Goal: Check status

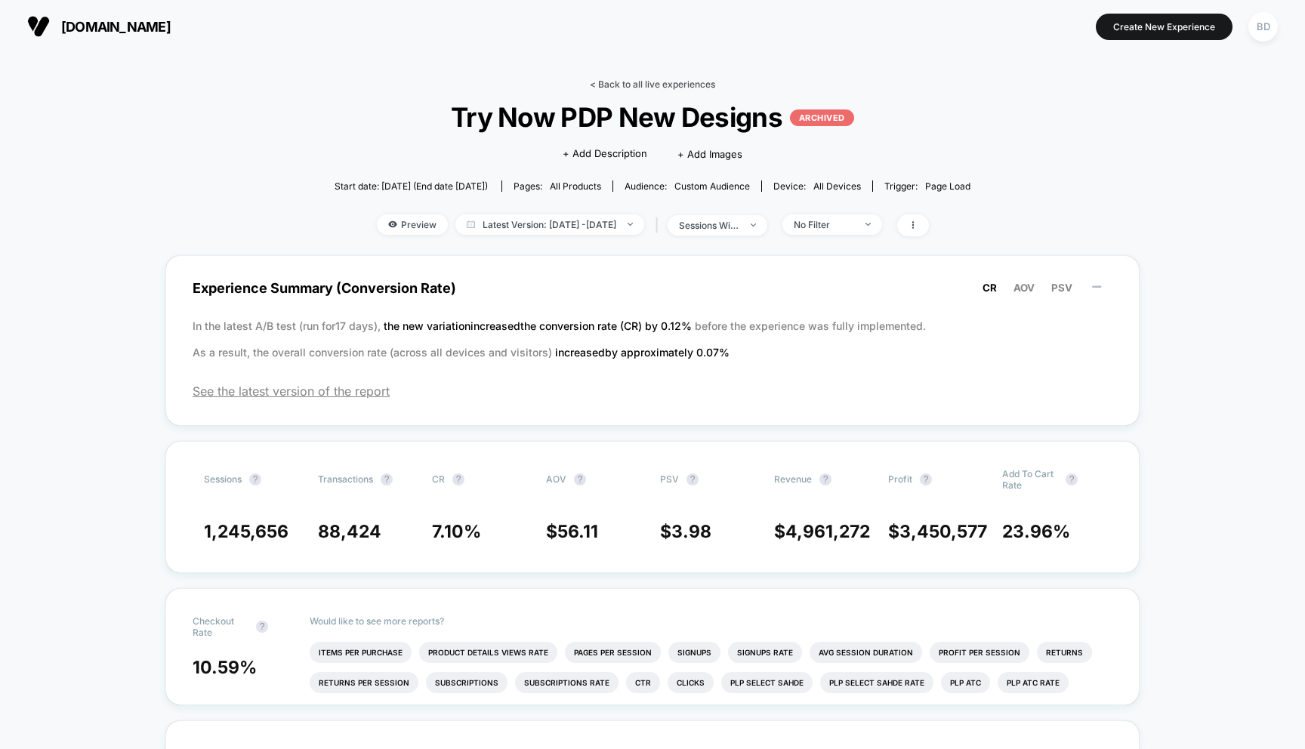
click at [601, 79] on link "< Back to all live experiences" at bounding box center [652, 84] width 125 height 11
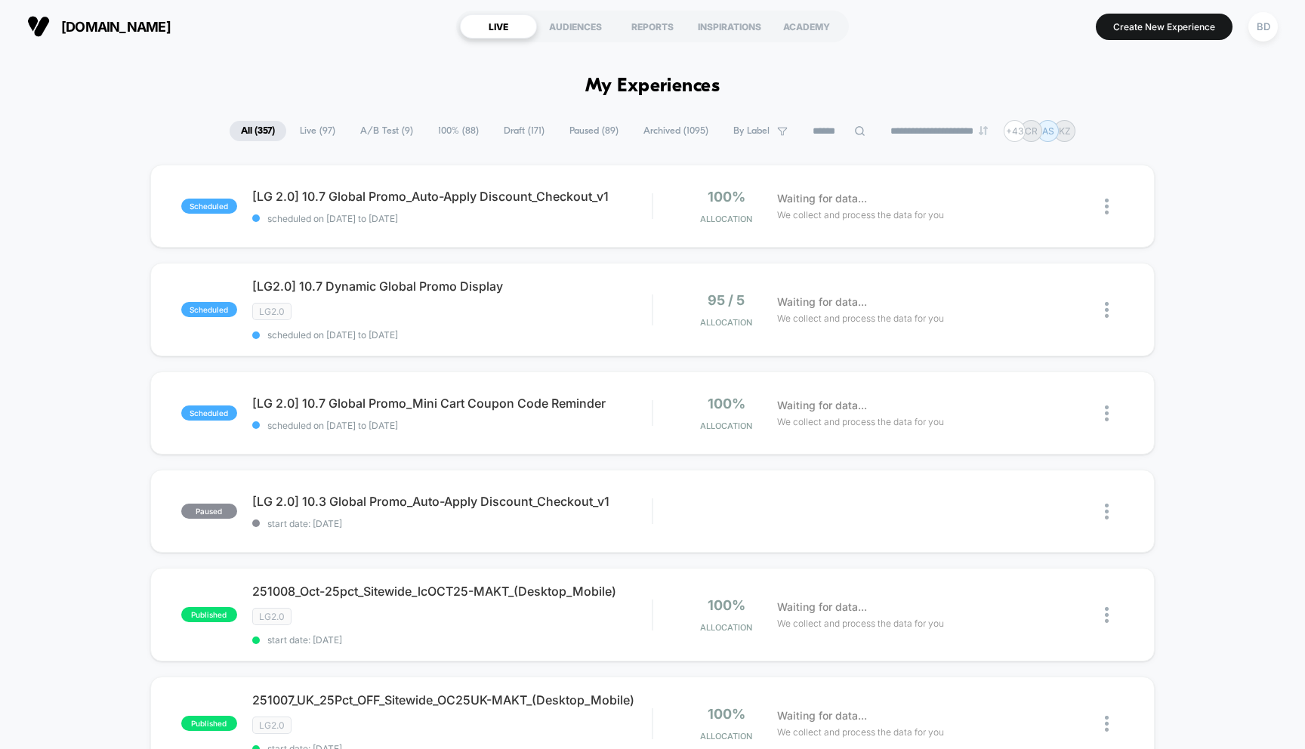
click at [375, 125] on span "A/B Test ( 9 )" at bounding box center [387, 131] width 76 height 20
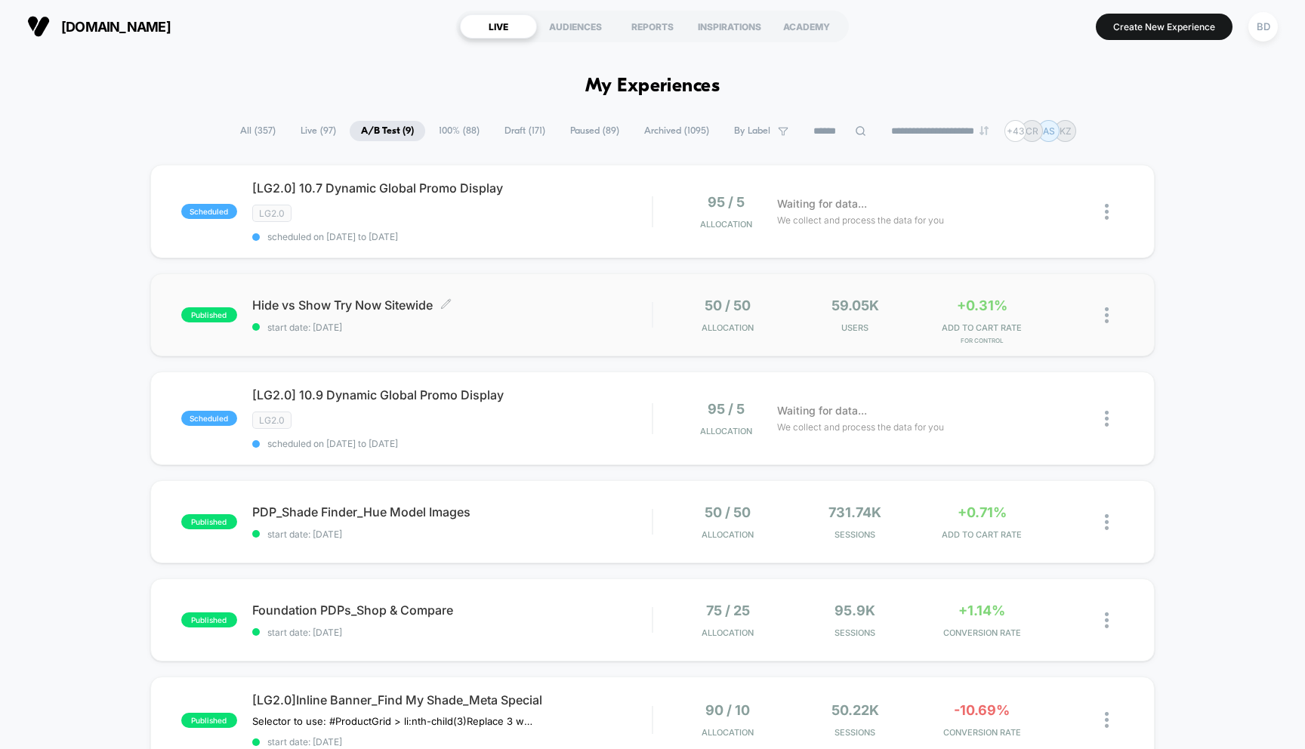
click at [355, 301] on span "Hide vs Show Try Now Sitewide Click to edit experience details" at bounding box center [452, 305] width 400 height 15
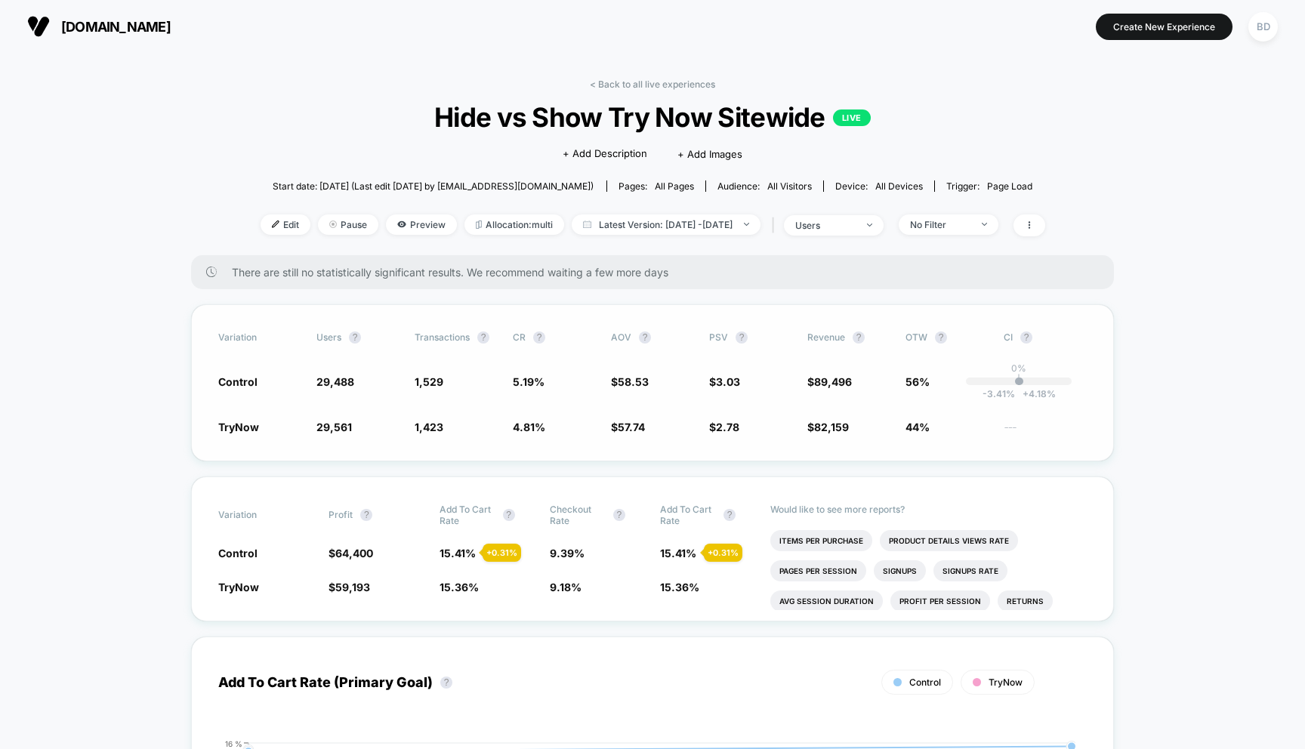
click at [529, 449] on div "Variation users ? Transactions ? CR ? AOV ? PSV ? Revenue ? OTW ? CI ? Control …" at bounding box center [652, 382] width 923 height 157
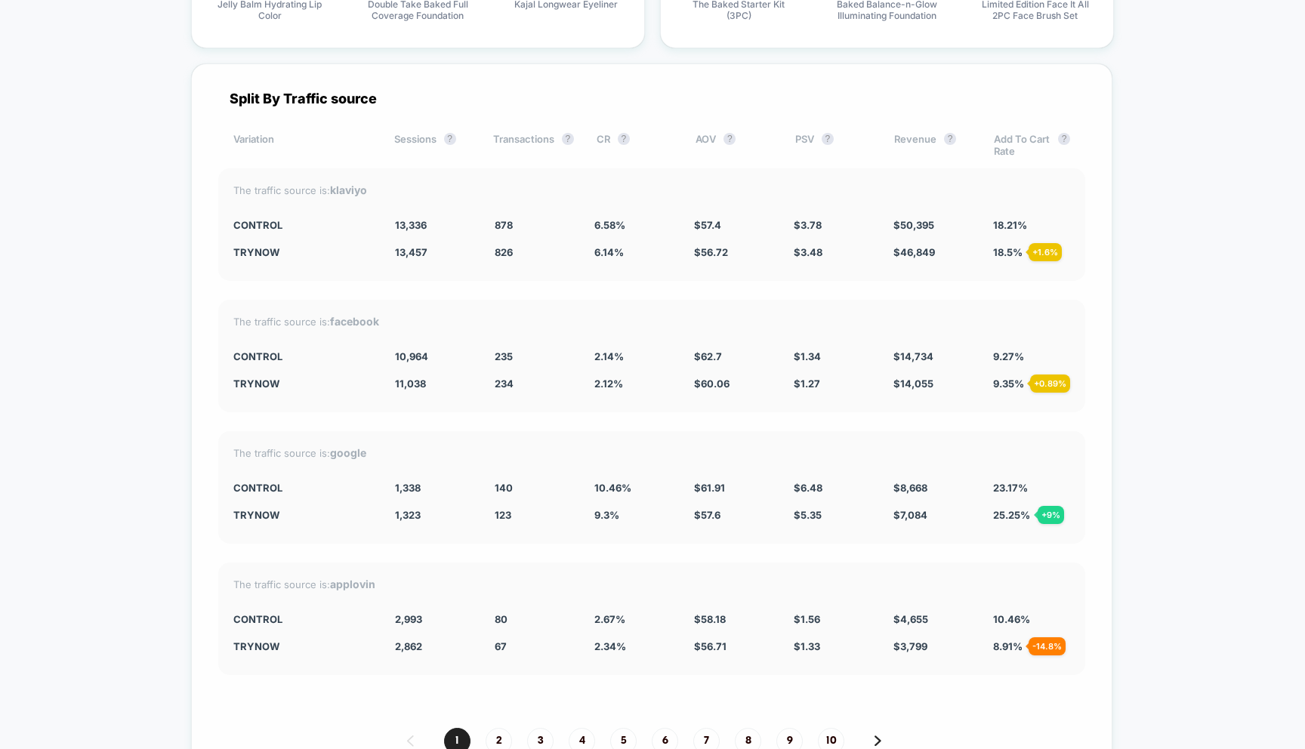
scroll to position [3422, 0]
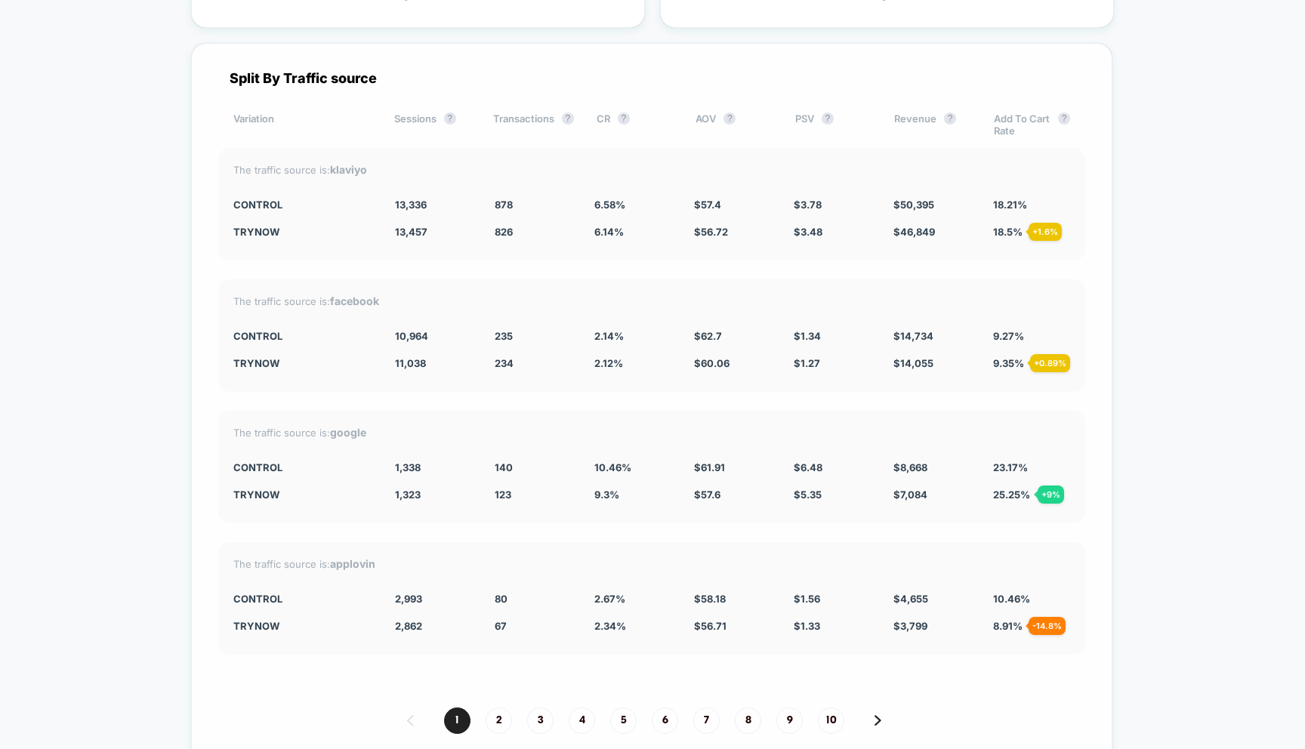
click at [659, 517] on div "Split By Traffic source Variation Sessions ? Transactions ? CR ? AOV ? PSV ? Re…" at bounding box center [652, 416] width 922 height 746
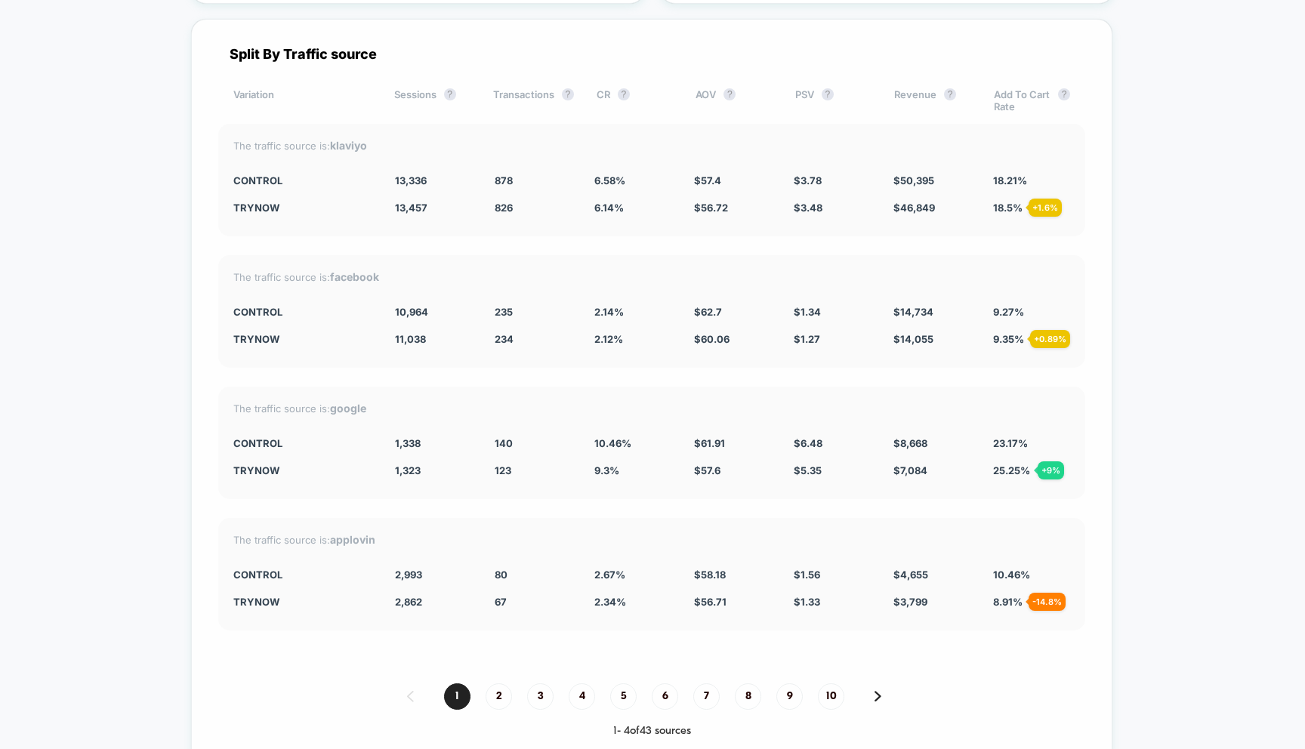
scroll to position [3448, 0]
click at [595, 494] on div "Split By Traffic source Variation Sessions ? Transactions ? CR ? AOV ? PSV ? Re…" at bounding box center [652, 390] width 922 height 746
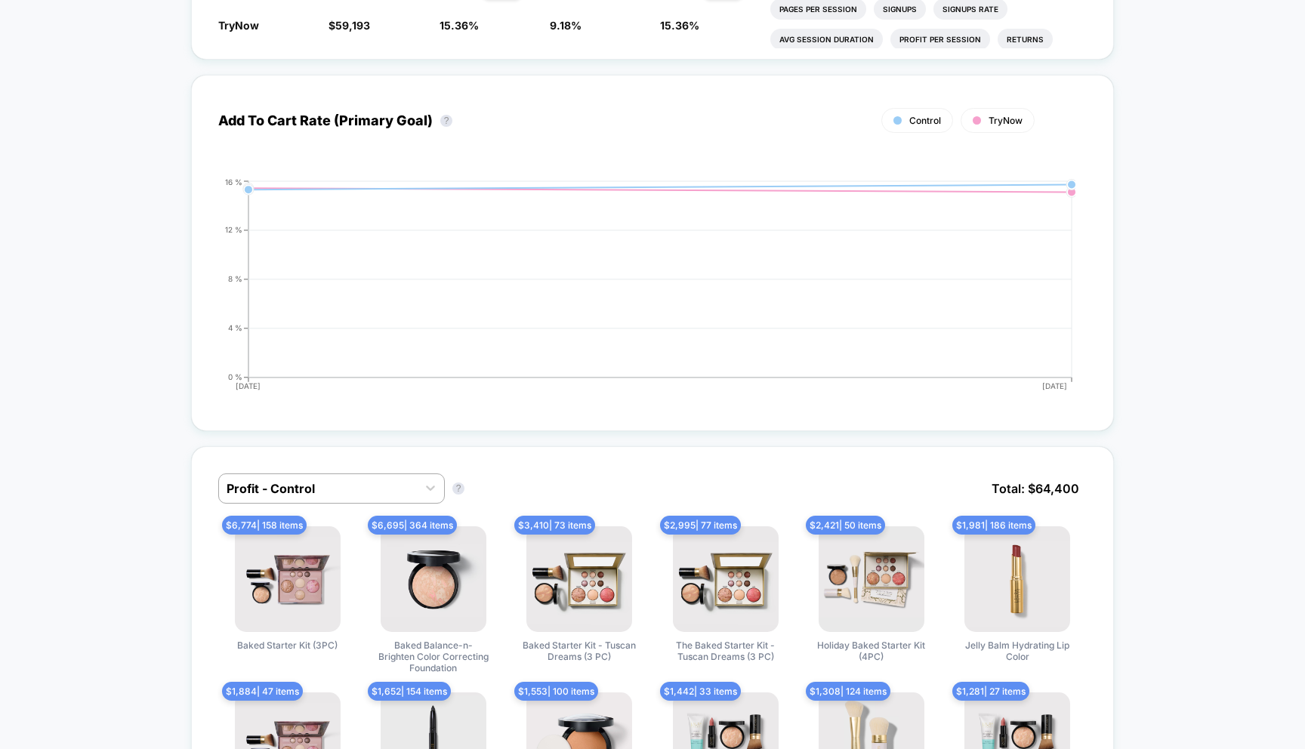
scroll to position [0, 0]
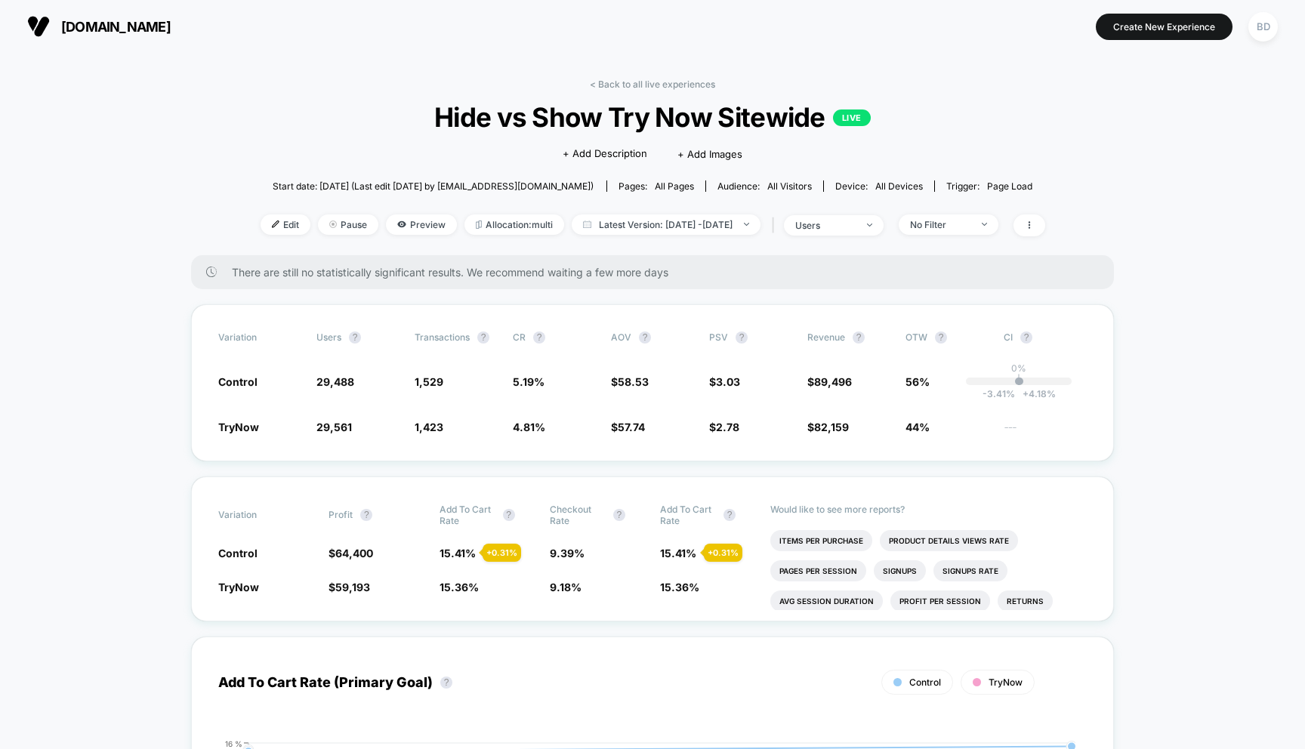
click at [996, 224] on span "No Filter" at bounding box center [949, 225] width 100 height 20
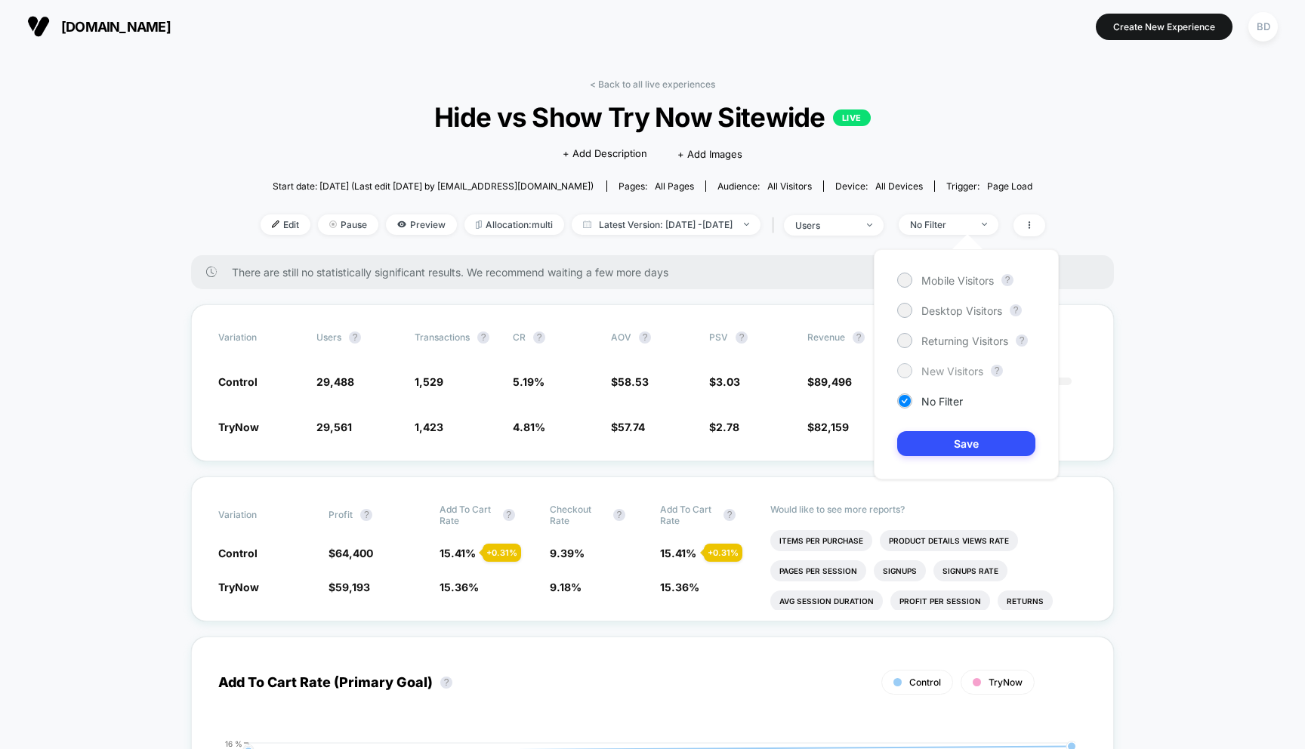
click at [937, 367] on span "New Visitors" at bounding box center [953, 371] width 62 height 13
click at [949, 440] on button "Save" at bounding box center [966, 443] width 138 height 25
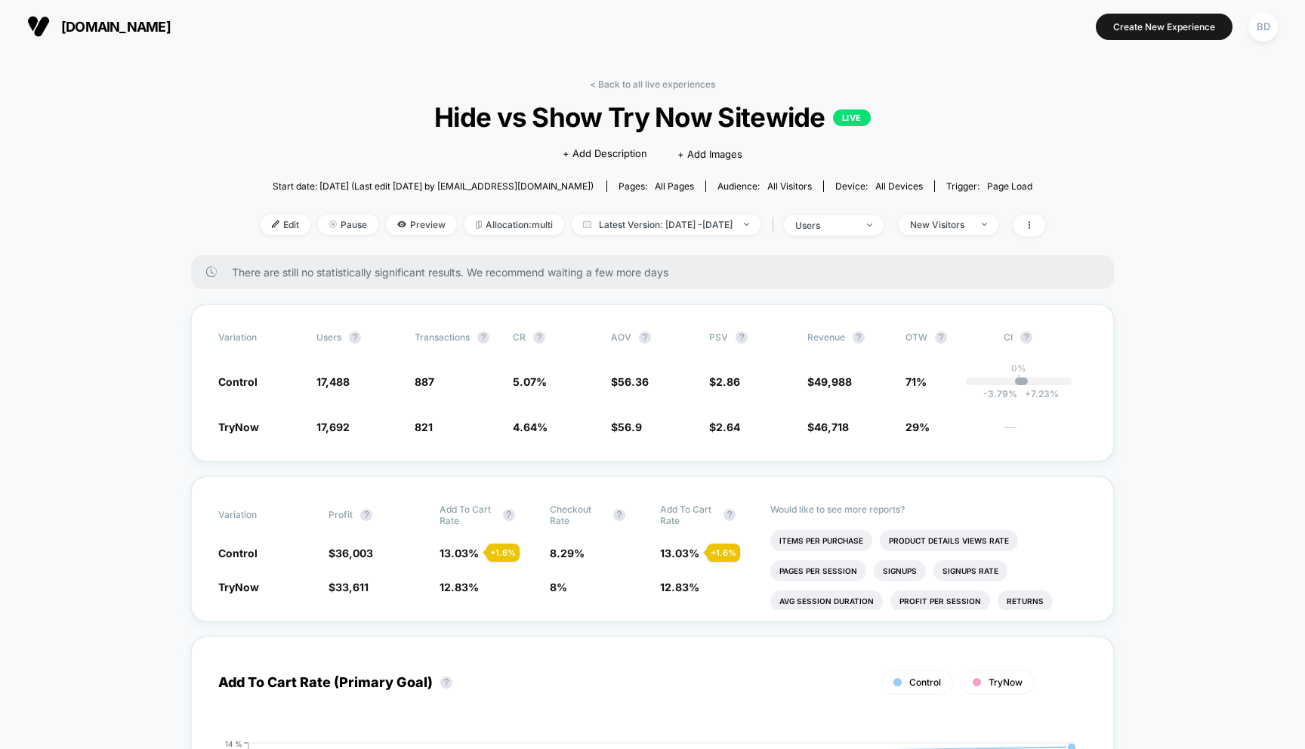
click at [856, 226] on div "users" at bounding box center [825, 225] width 60 height 11
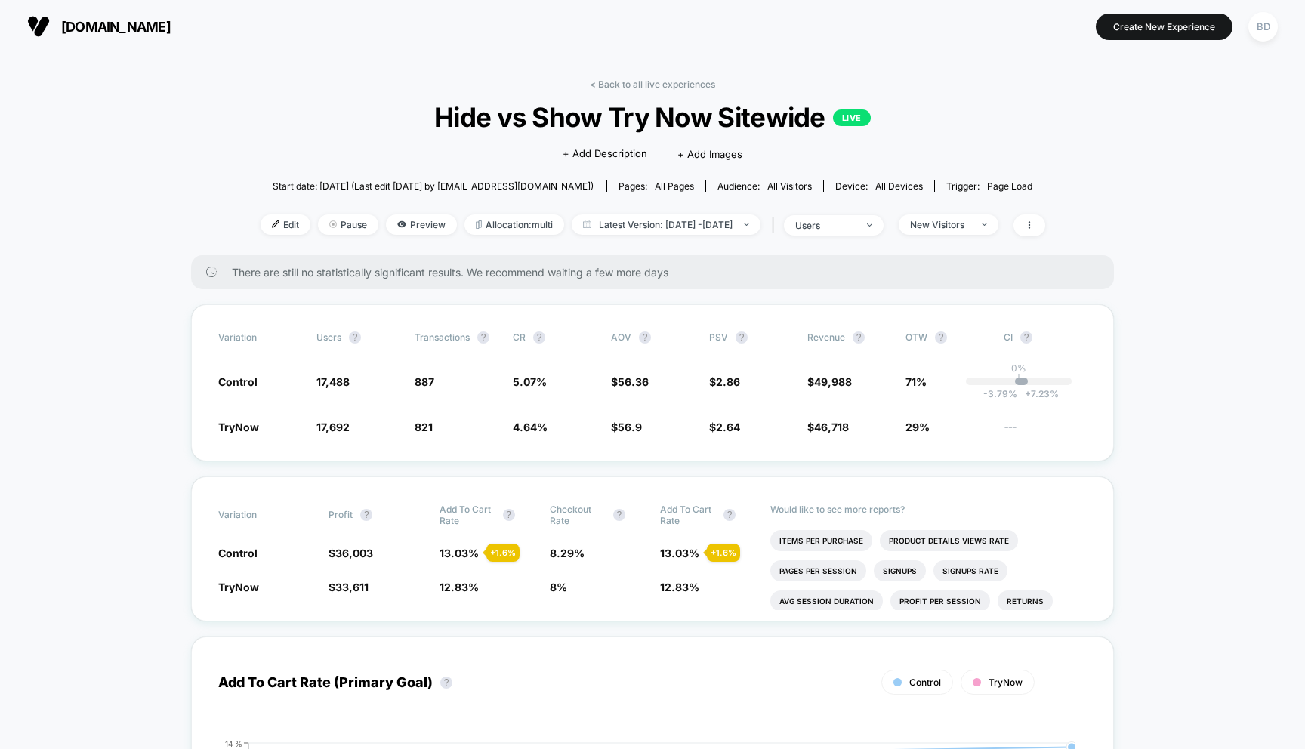
click at [768, 186] on span "All Visitors" at bounding box center [789, 186] width 45 height 11
click at [767, 186] on span "All Visitors" at bounding box center [789, 186] width 45 height 11
